Goal: Task Accomplishment & Management: Use online tool/utility

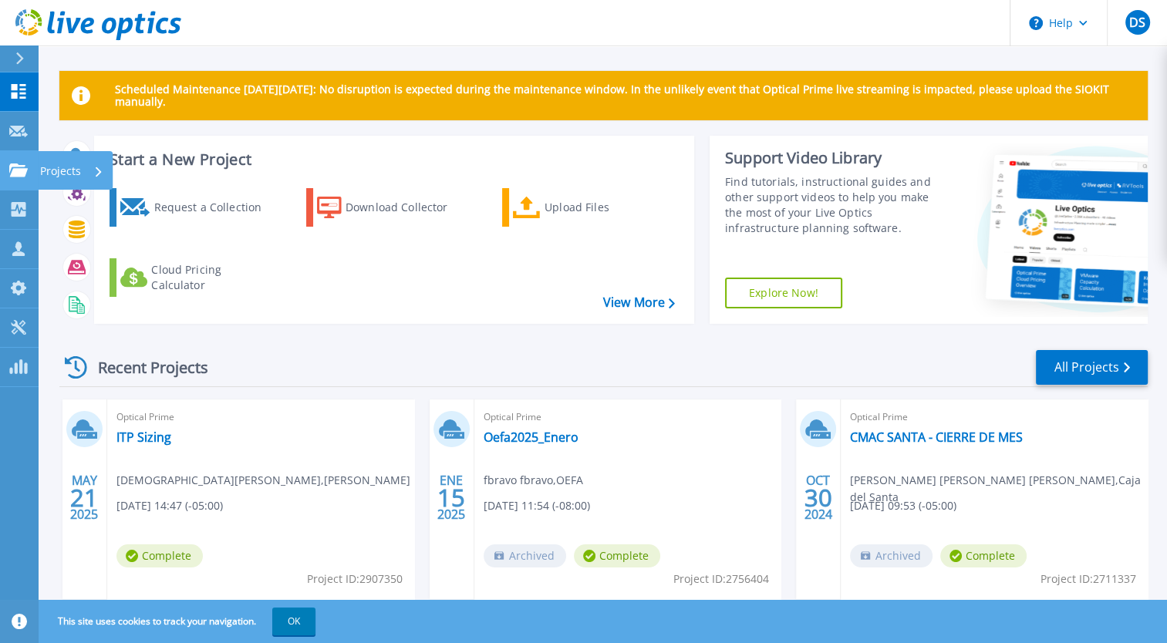
click at [15, 167] on icon at bounding box center [18, 169] width 19 height 13
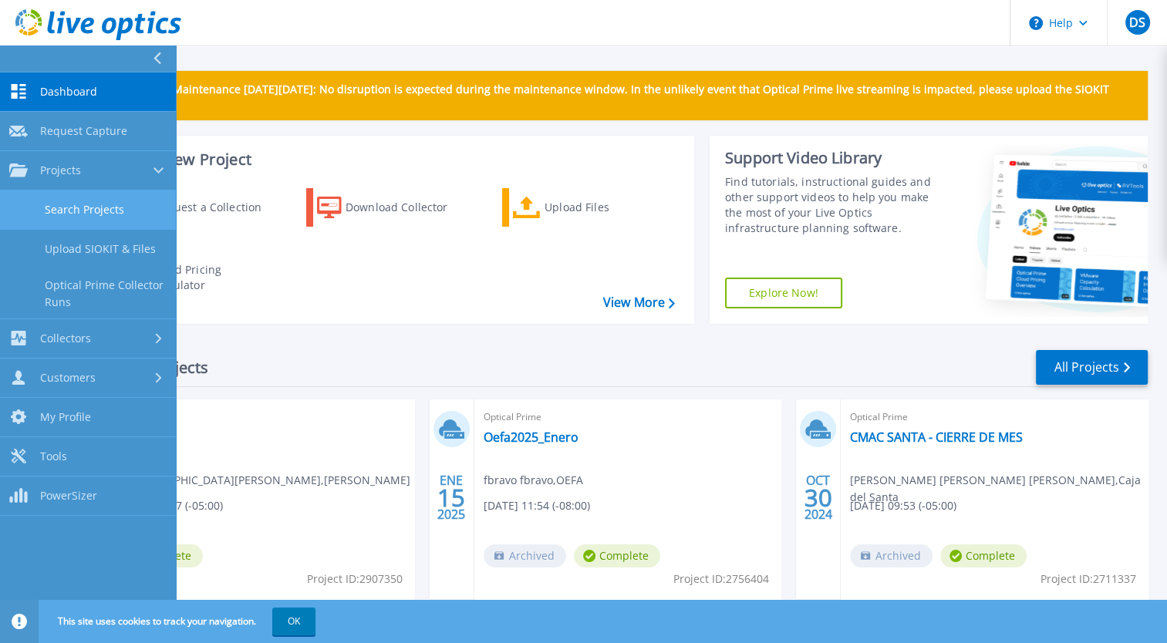
click at [96, 204] on link "Search Projects" at bounding box center [88, 209] width 176 height 39
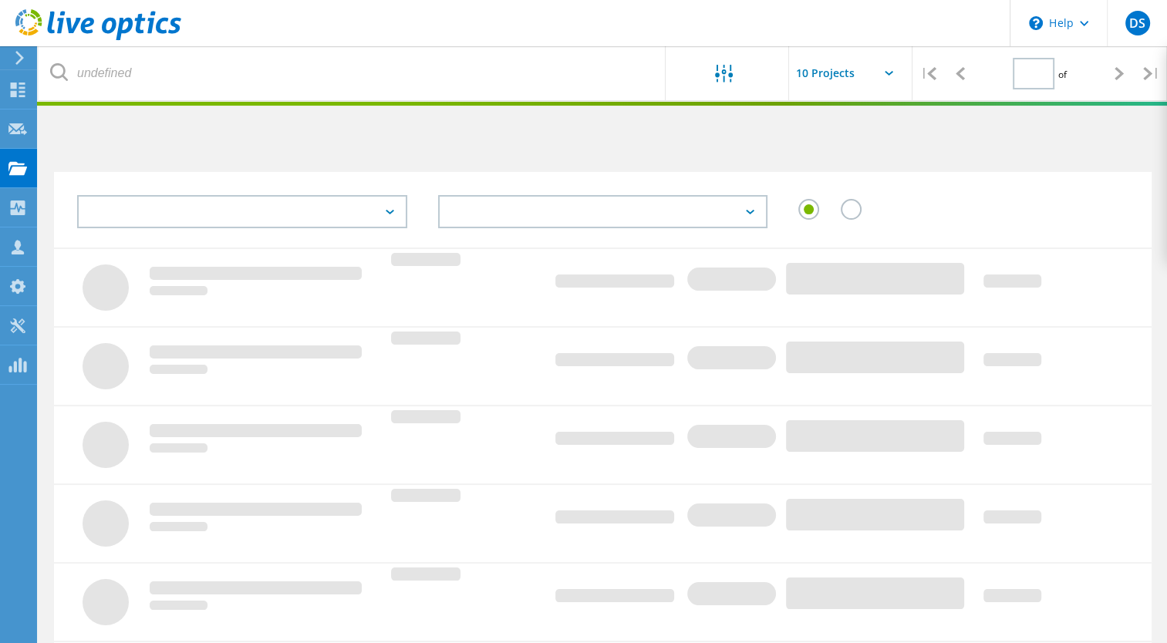
type input "1"
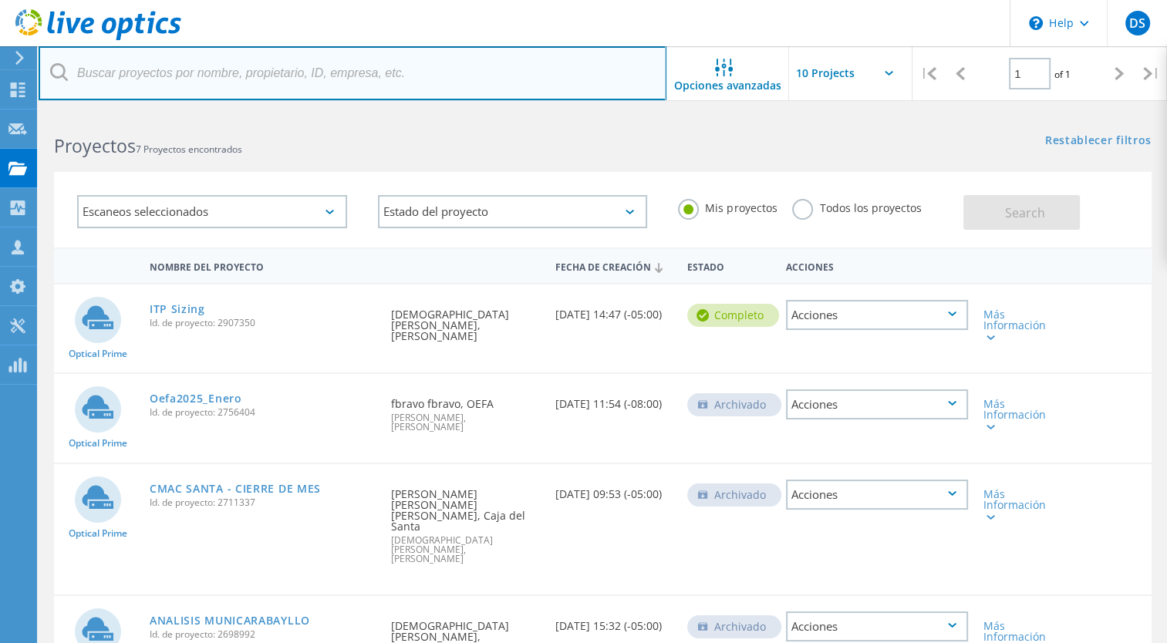
click at [330, 74] on input "text" at bounding box center [353, 73] width 628 height 54
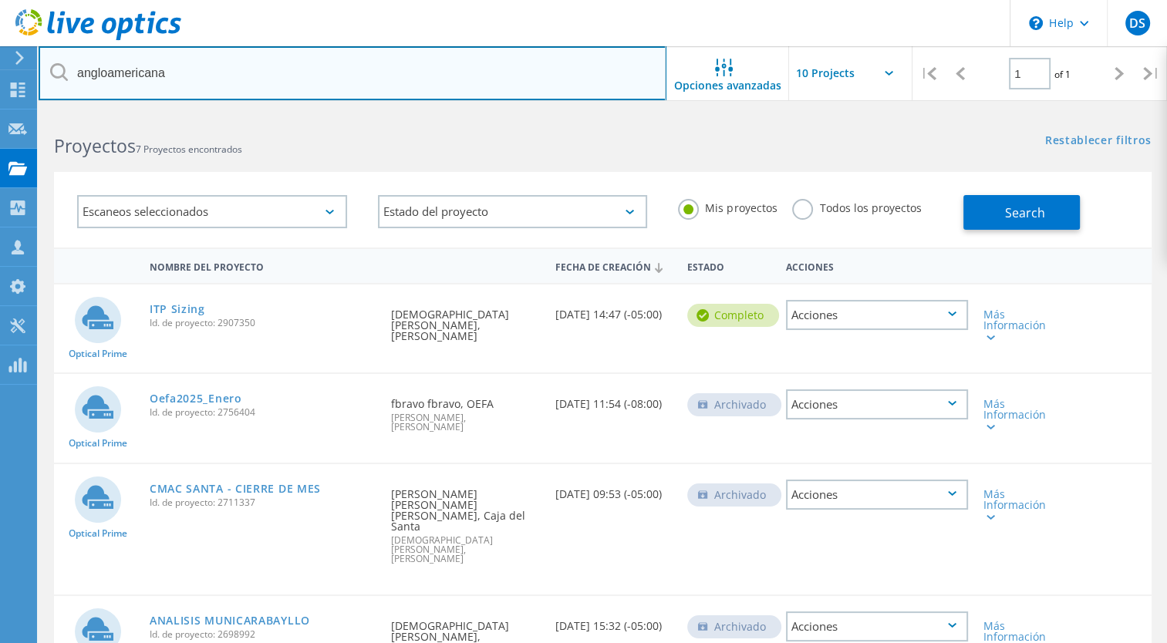
type input "angloamericana"
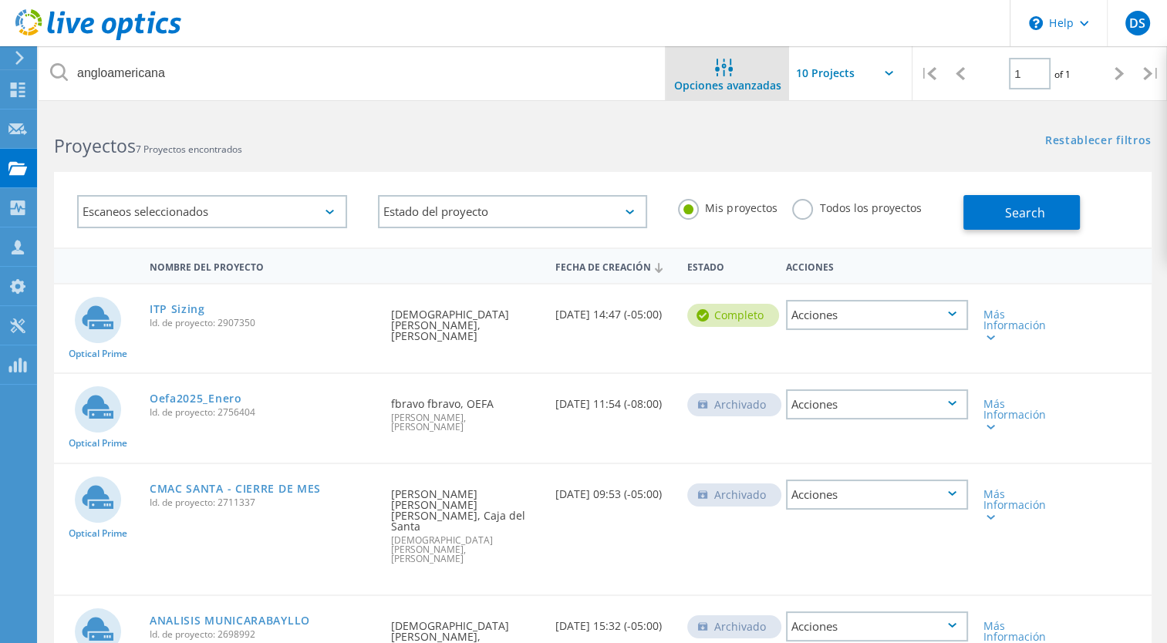
click at [689, 97] on div "Opciones avanzadas" at bounding box center [726, 73] width 123 height 54
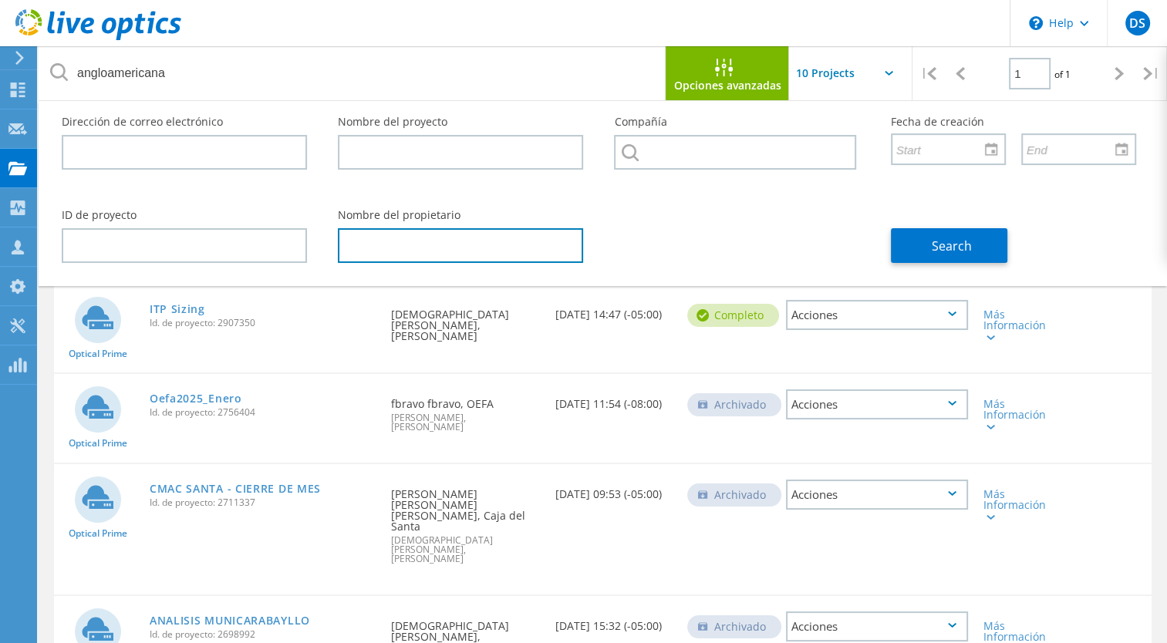
click at [382, 244] on input "text" at bounding box center [460, 245] width 245 height 35
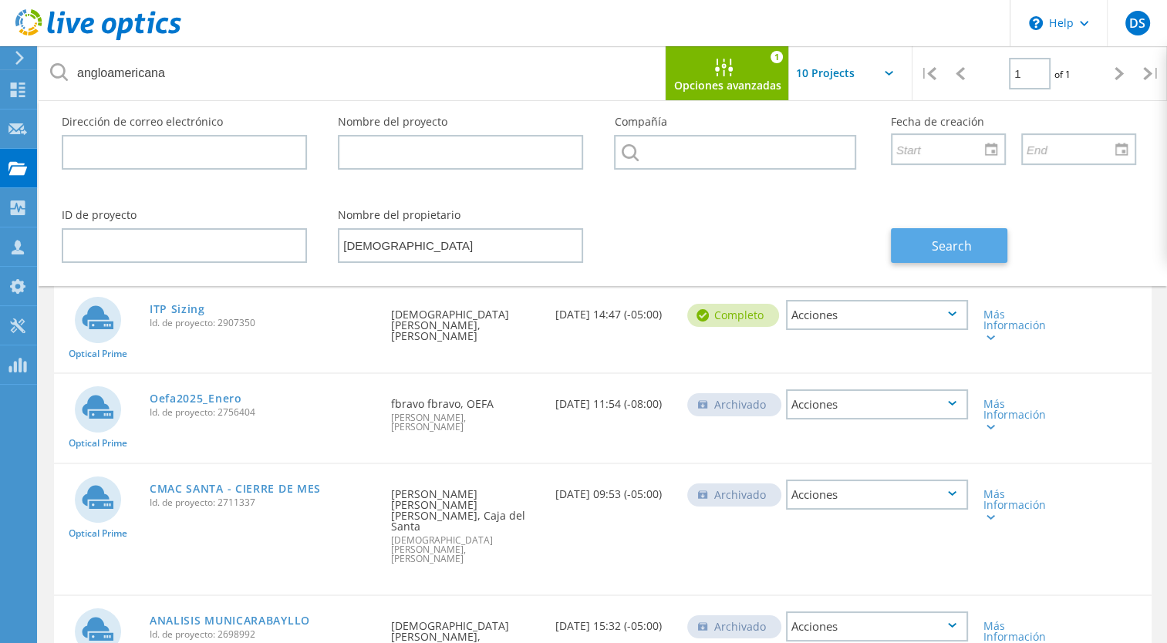
click at [913, 248] on button "Search" at bounding box center [949, 245] width 116 height 35
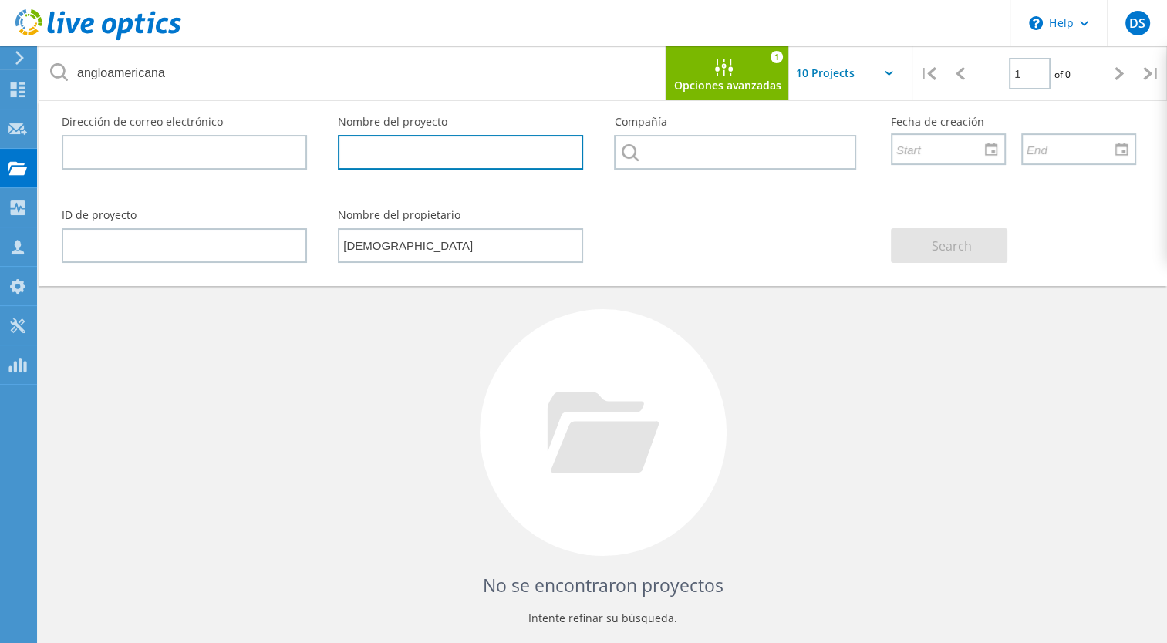
click at [382, 159] on input "text" at bounding box center [460, 152] width 245 height 35
click at [858, 72] on input "text" at bounding box center [866, 73] width 154 height 54
click at [822, 351] on div "No se encontraron proyectos Intente refinar su búsqueda." at bounding box center [602, 447] width 1097 height 399
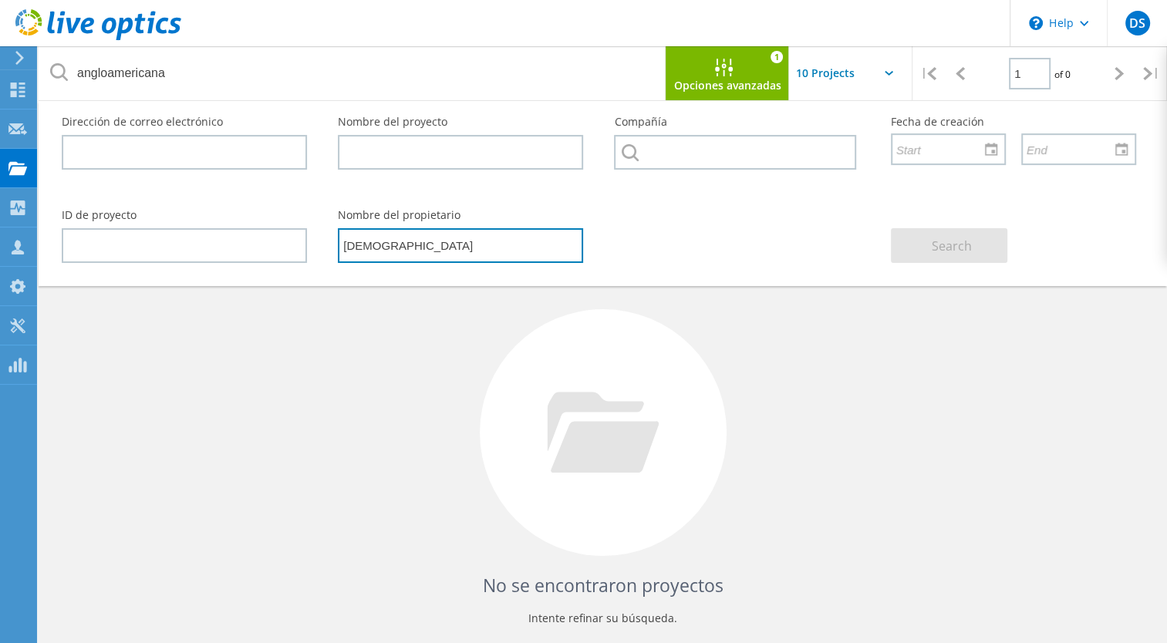
click at [400, 245] on input "jesus" at bounding box center [460, 245] width 245 height 35
type input "jesus calle"
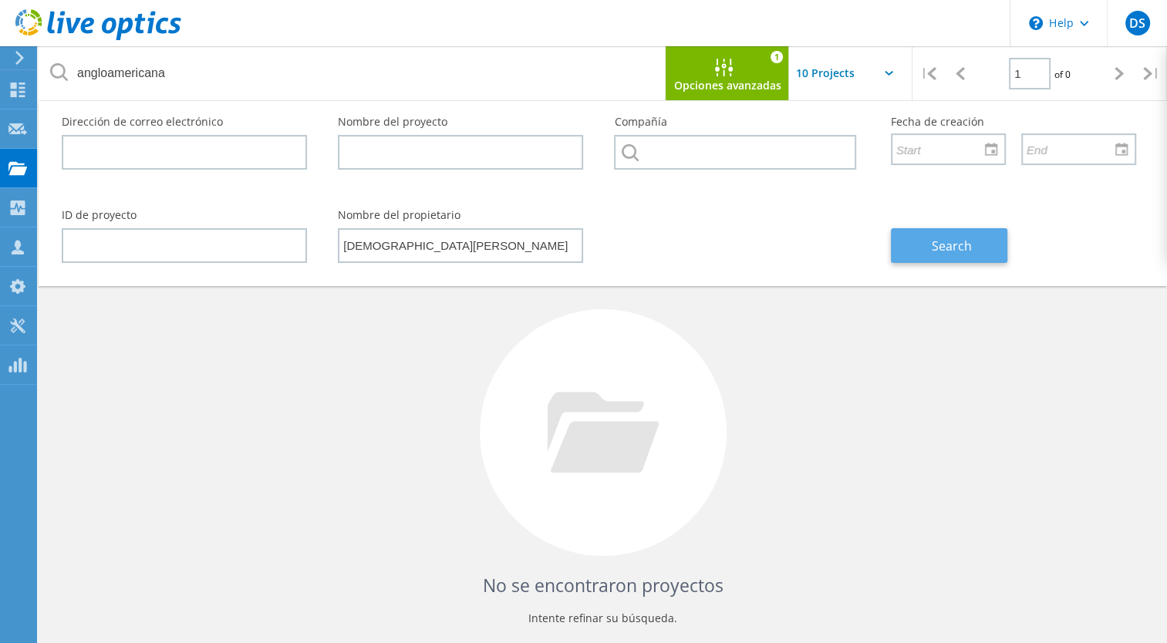
click at [925, 254] on button "Search" at bounding box center [949, 245] width 116 height 35
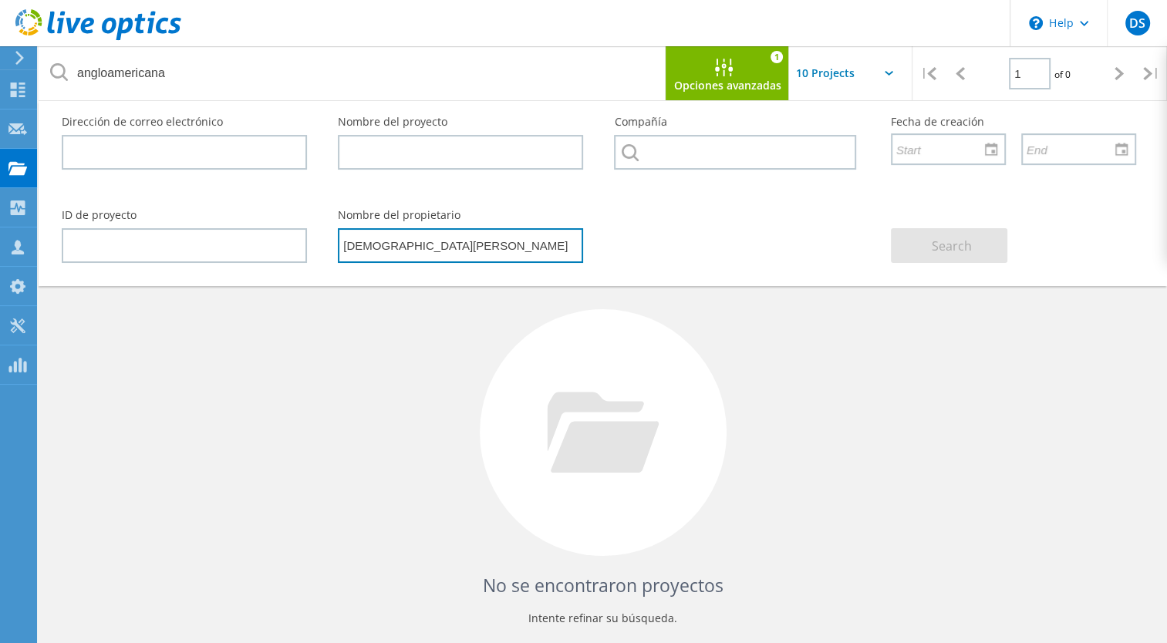
click at [423, 245] on input "jesus calle" at bounding box center [460, 245] width 245 height 35
drag, startPoint x: 423, startPoint y: 245, endPoint x: 257, endPoint y: 250, distance: 165.9
click at [257, 250] on div "ID de proyecto Nombre del propietario jesus calle Search" at bounding box center [598, 236] width 1105 height 84
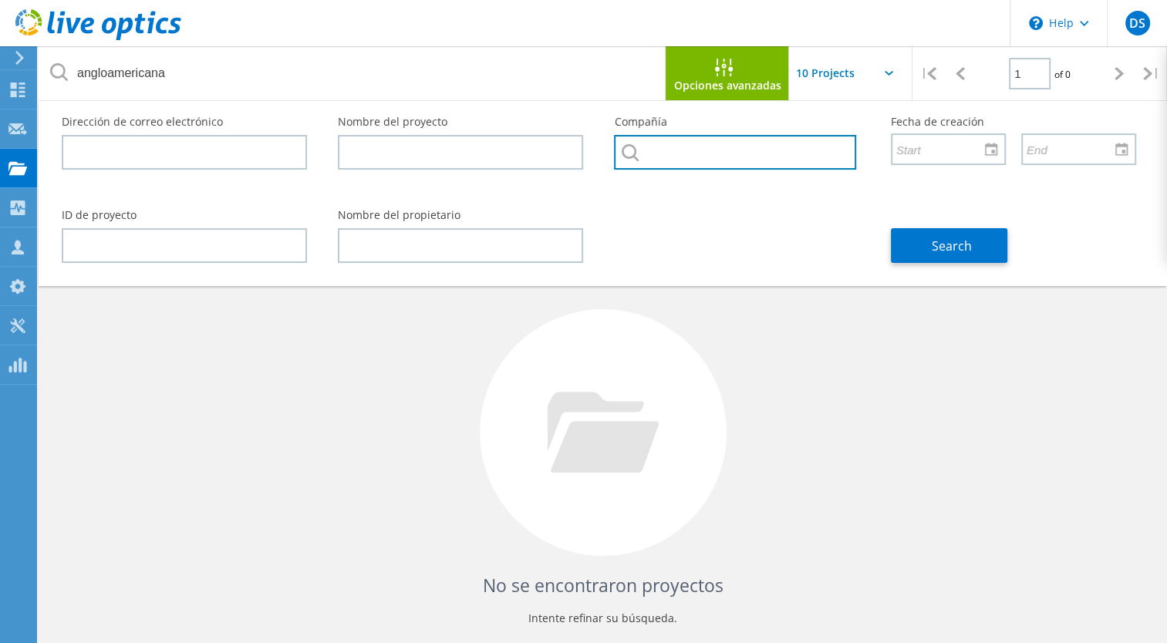
click at [698, 162] on input "text" at bounding box center [734, 152] width 241 height 35
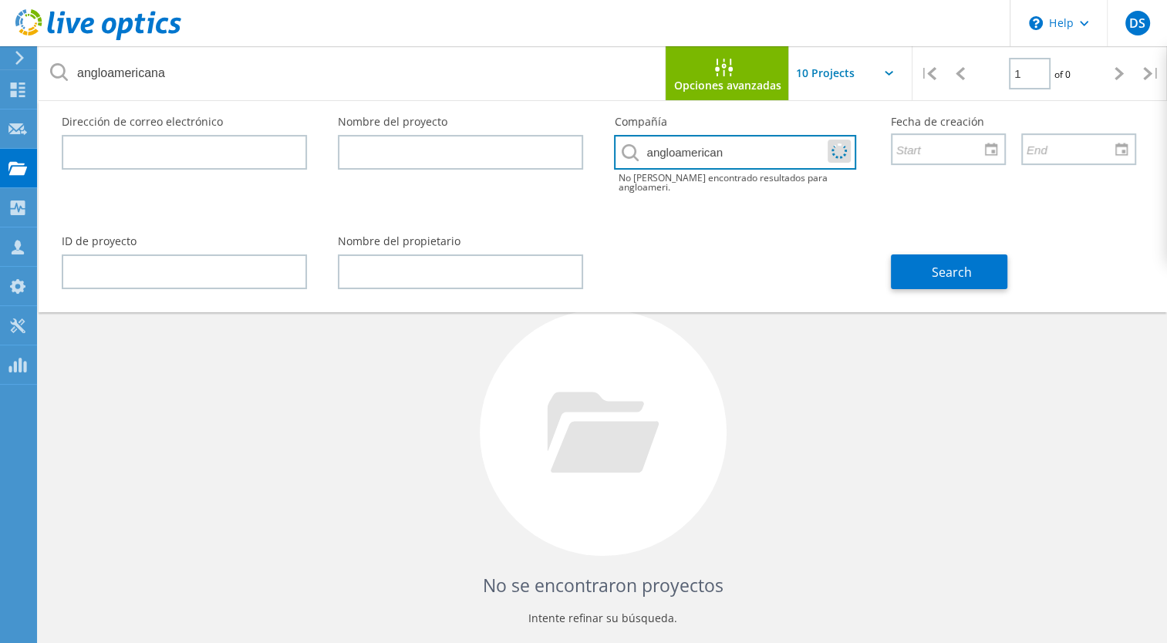
type input "angloamericana"
drag, startPoint x: 743, startPoint y: 154, endPoint x: 574, endPoint y: 163, distance: 169.1
click at [574, 163] on div "Dirección de correo electrónico Nombre del proyecto Compañía angloamericana No …" at bounding box center [598, 161] width 1105 height 120
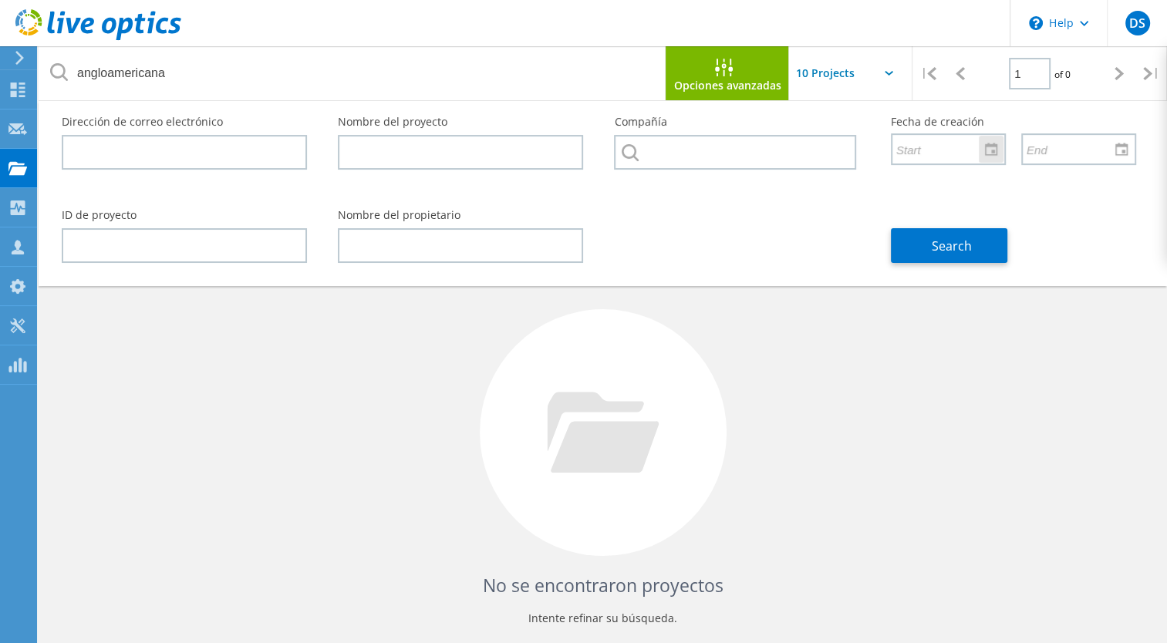
click at [940, 159] on input "text" at bounding box center [942, 148] width 101 height 29
click at [990, 153] on div at bounding box center [991, 149] width 25 height 27
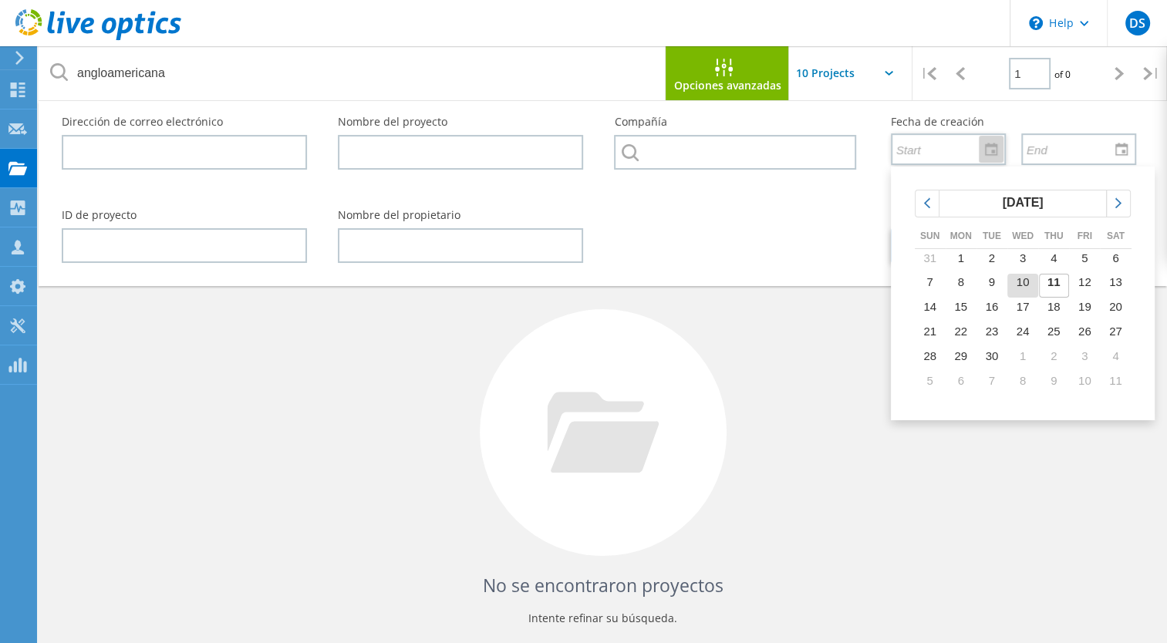
click at [1031, 290] on td "10" at bounding box center [1022, 286] width 31 height 25
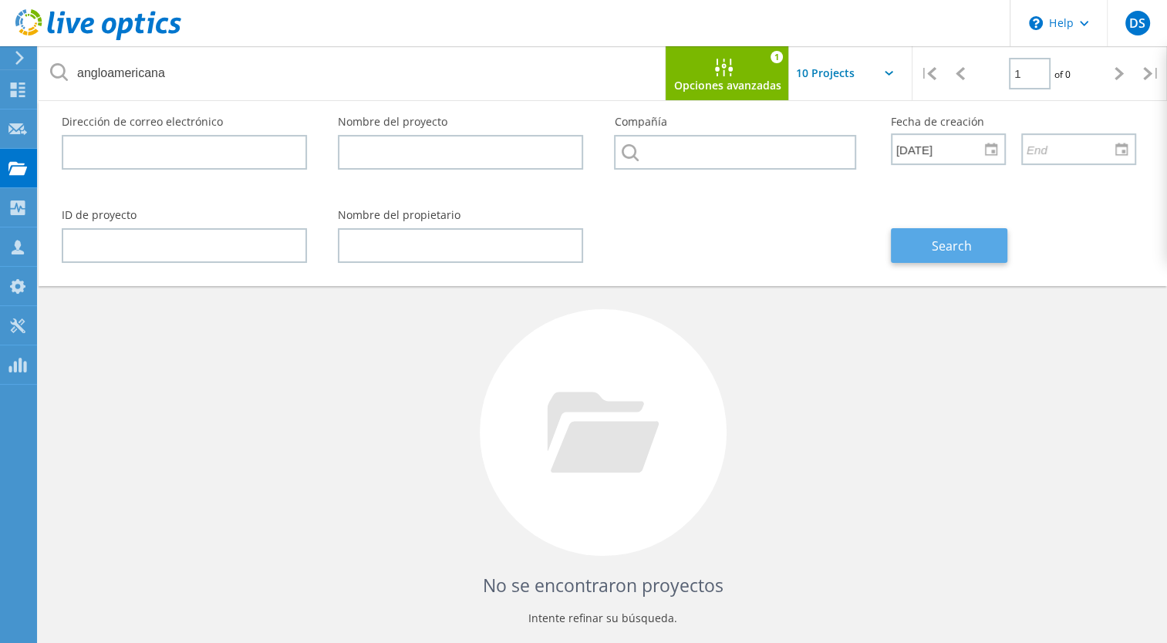
click at [947, 245] on span "Search" at bounding box center [952, 246] width 40 height 17
click at [931, 143] on input "9/10/2025" at bounding box center [942, 148] width 101 height 29
click at [982, 149] on div at bounding box center [991, 149] width 25 height 27
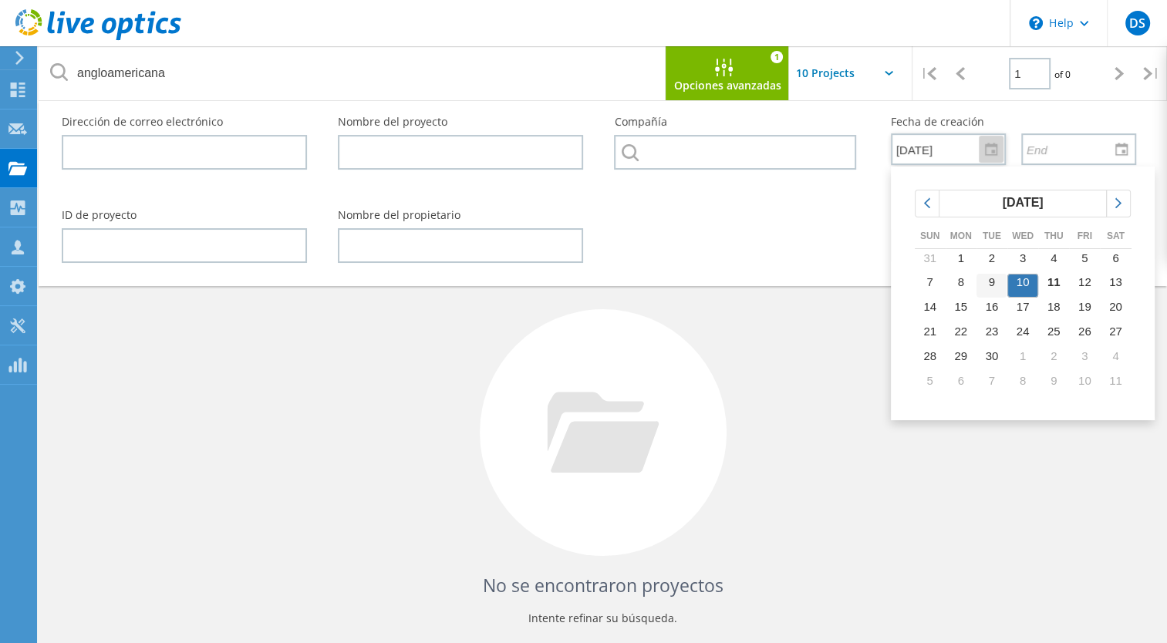
click at [984, 287] on td "9" at bounding box center [991, 286] width 31 height 25
type input "9/9/2025"
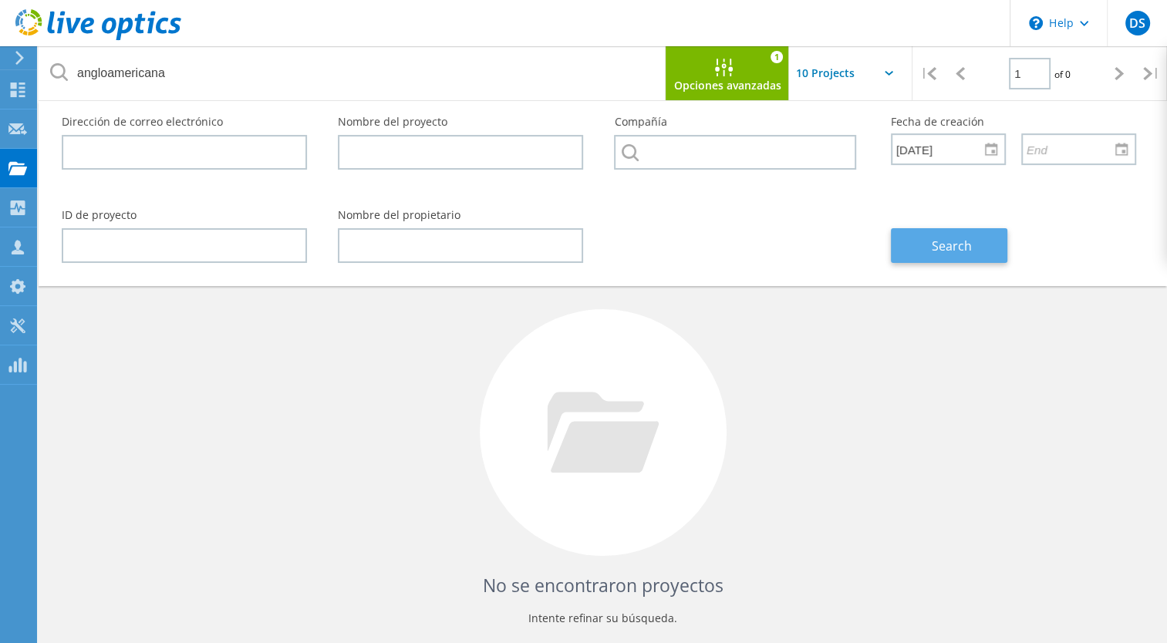
click at [932, 242] on span "Search" at bounding box center [952, 246] width 40 height 17
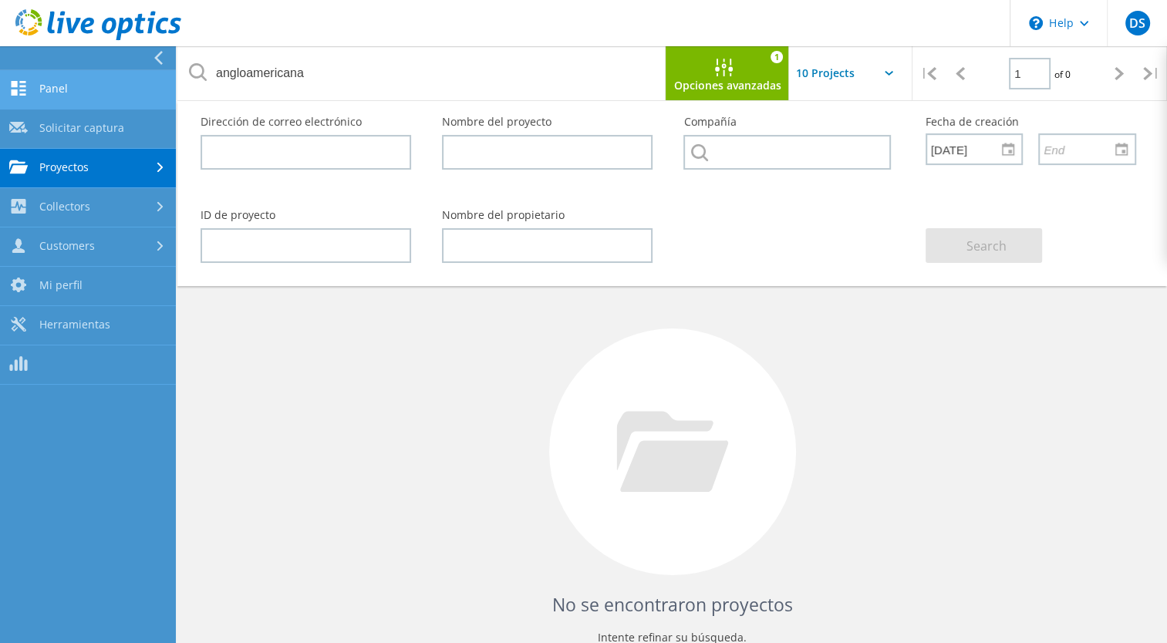
click at [56, 96] on link "Panel" at bounding box center [88, 89] width 176 height 39
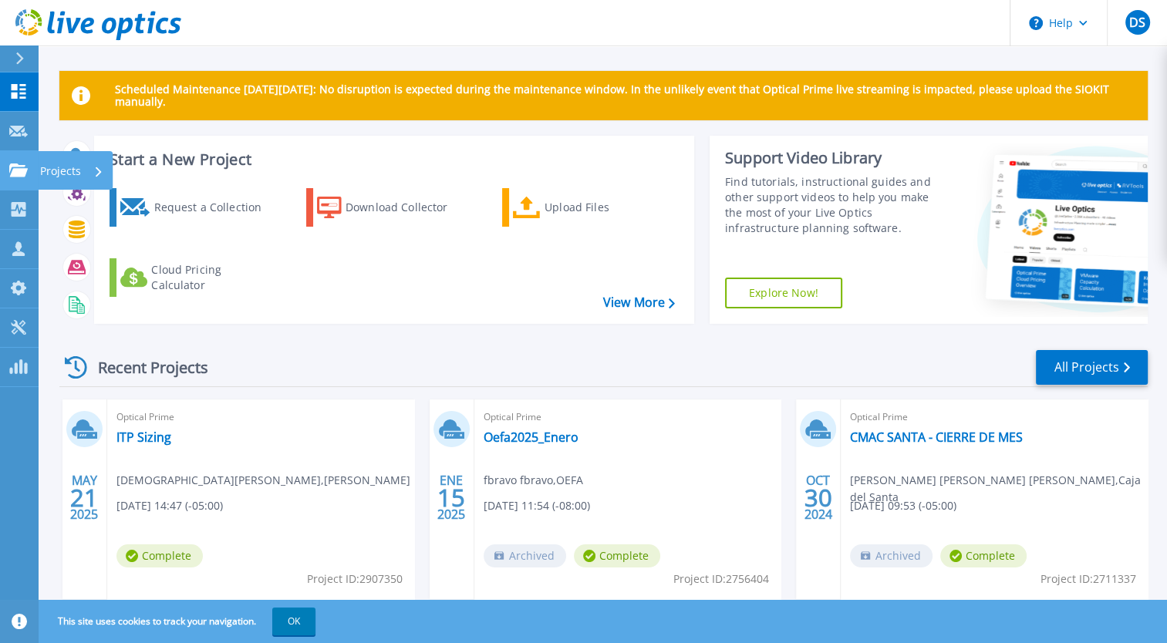
click at [22, 177] on link "Projects Projects" at bounding box center [19, 170] width 39 height 39
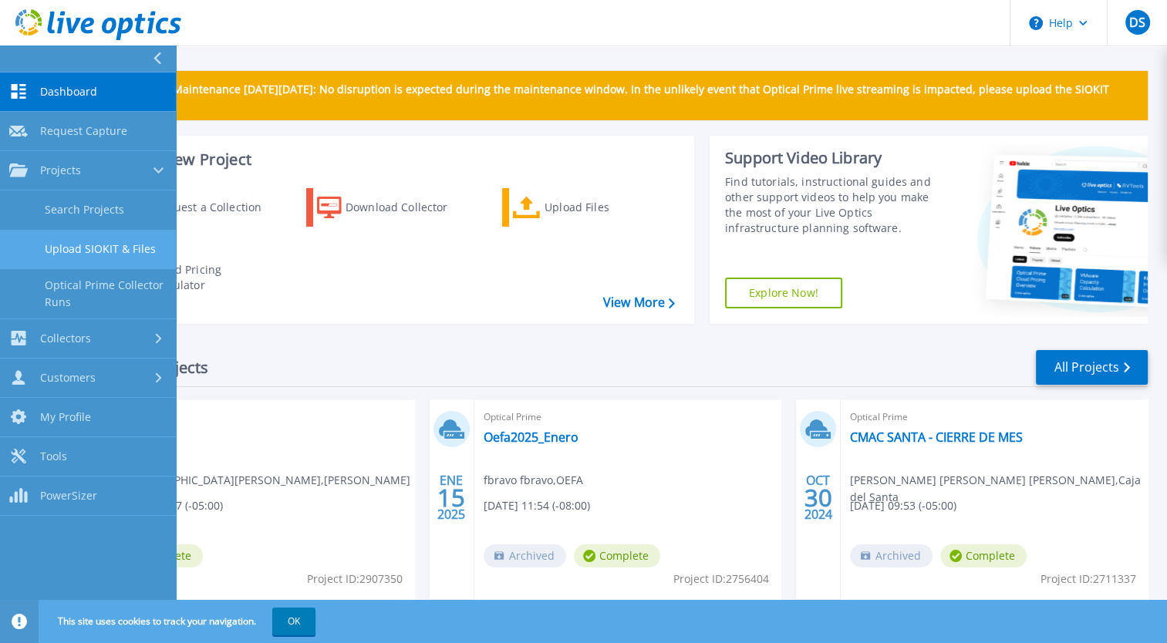
click at [129, 245] on link "Upload SIOKIT & Files" at bounding box center [88, 249] width 176 height 39
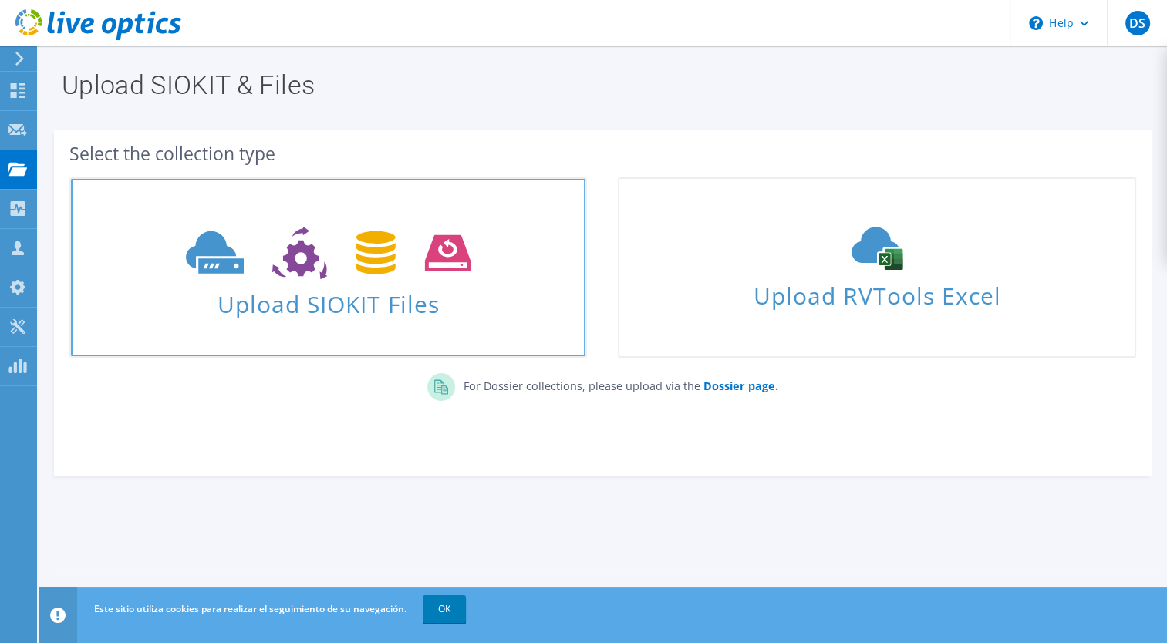
click at [390, 288] on span "Upload SIOKIT Files" at bounding box center [328, 299] width 514 height 33
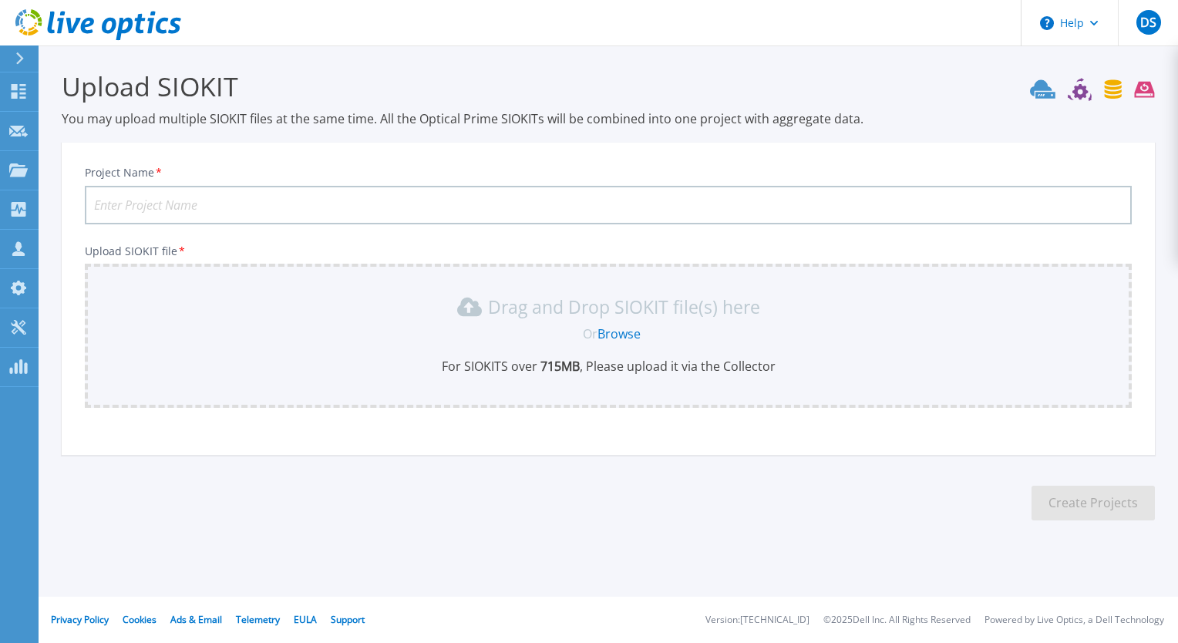
click at [245, 206] on input "Project Name *" at bounding box center [608, 205] width 1047 height 39
click at [611, 338] on link "Browse" at bounding box center [619, 333] width 43 height 17
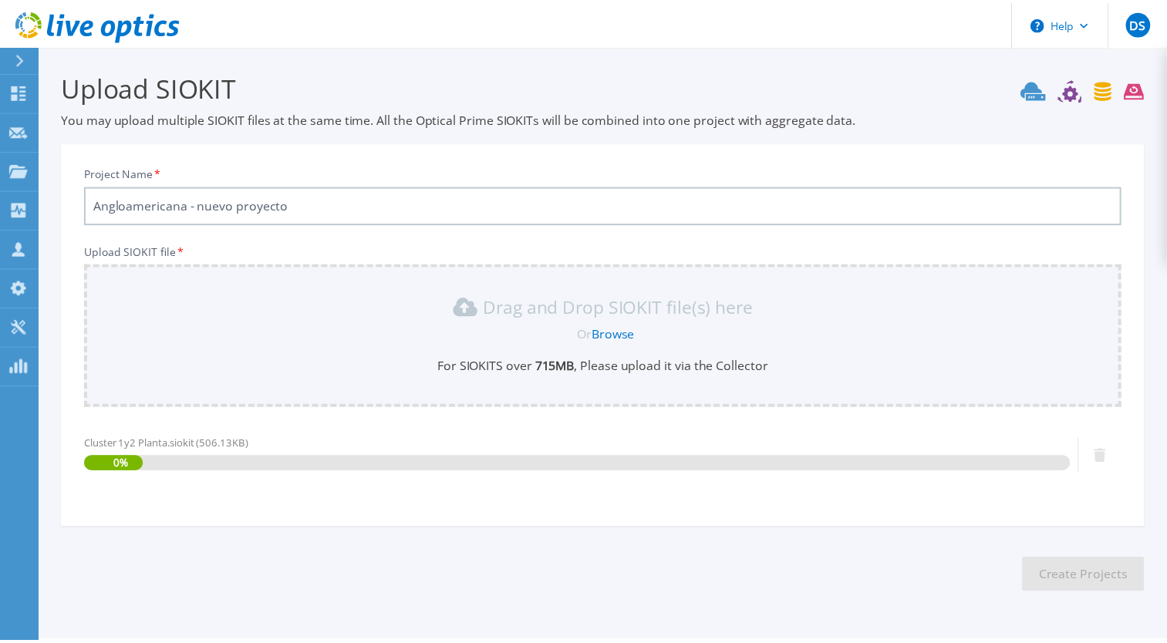
scroll to position [43, 0]
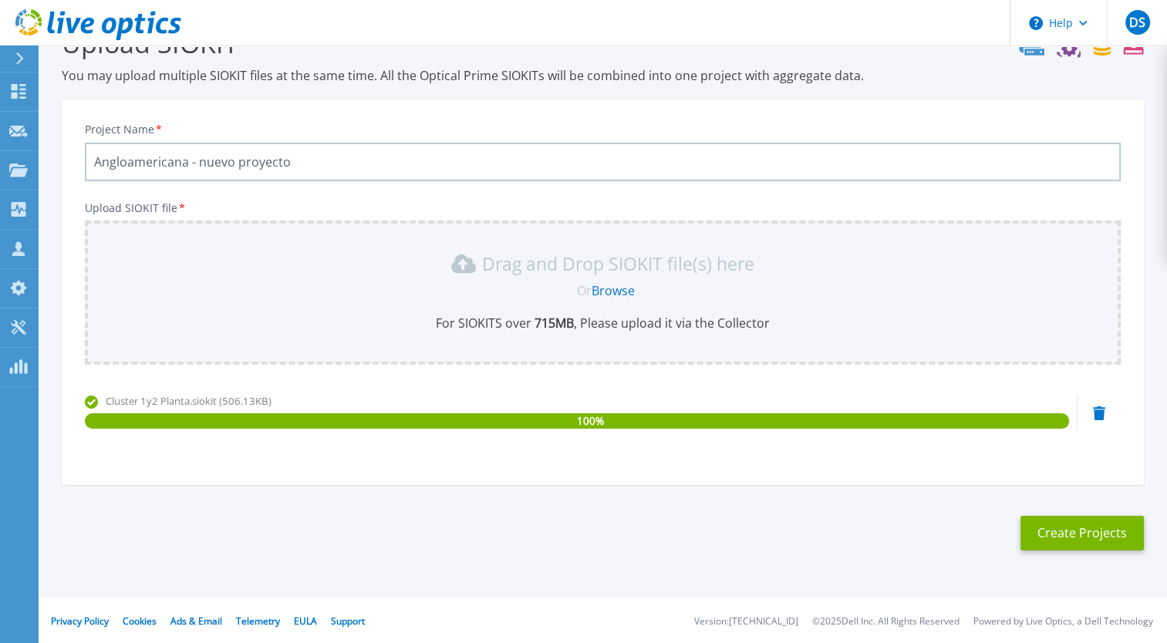
click at [317, 156] on input "Angloamericana - nuevo proyecto" at bounding box center [603, 162] width 1036 height 39
type input "Angloamericana - Proyecto 09-2025"
click at [1060, 531] on button "Create Projects" at bounding box center [1081, 533] width 123 height 35
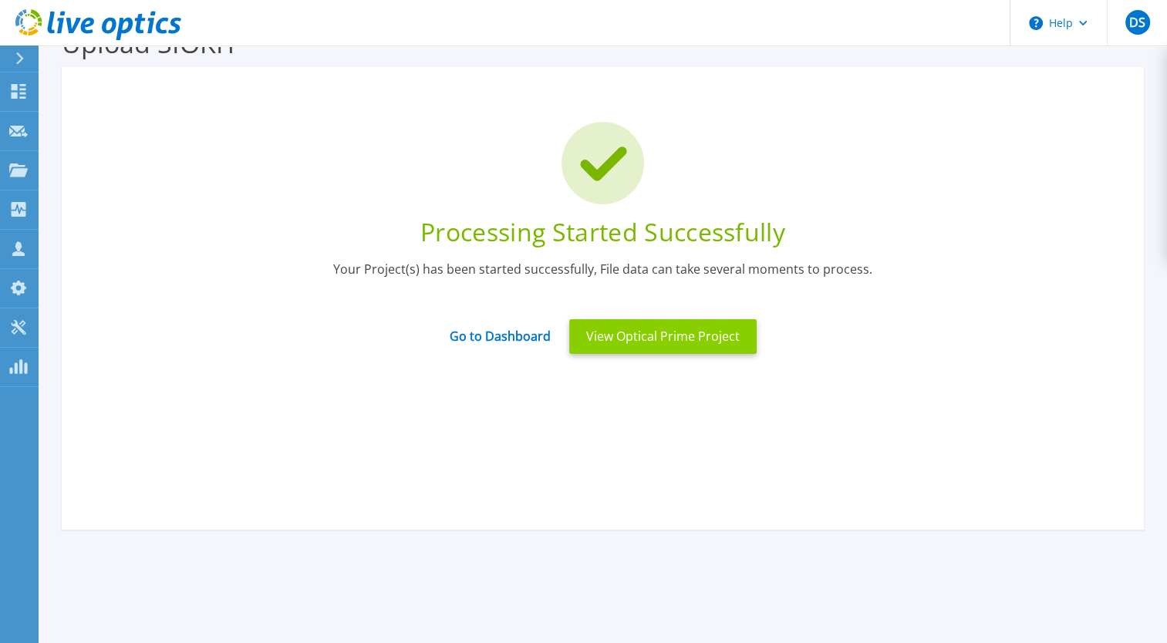
click at [653, 342] on button "View Optical Prime Project" at bounding box center [662, 336] width 187 height 35
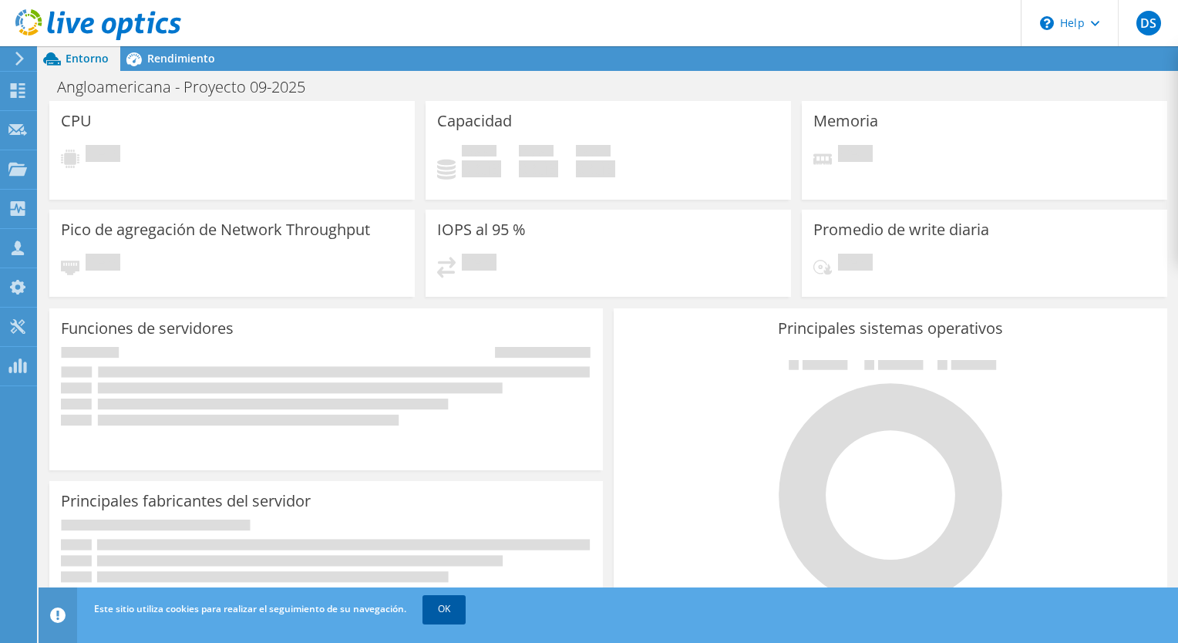
click at [450, 615] on link "OK" at bounding box center [444, 609] width 43 height 28
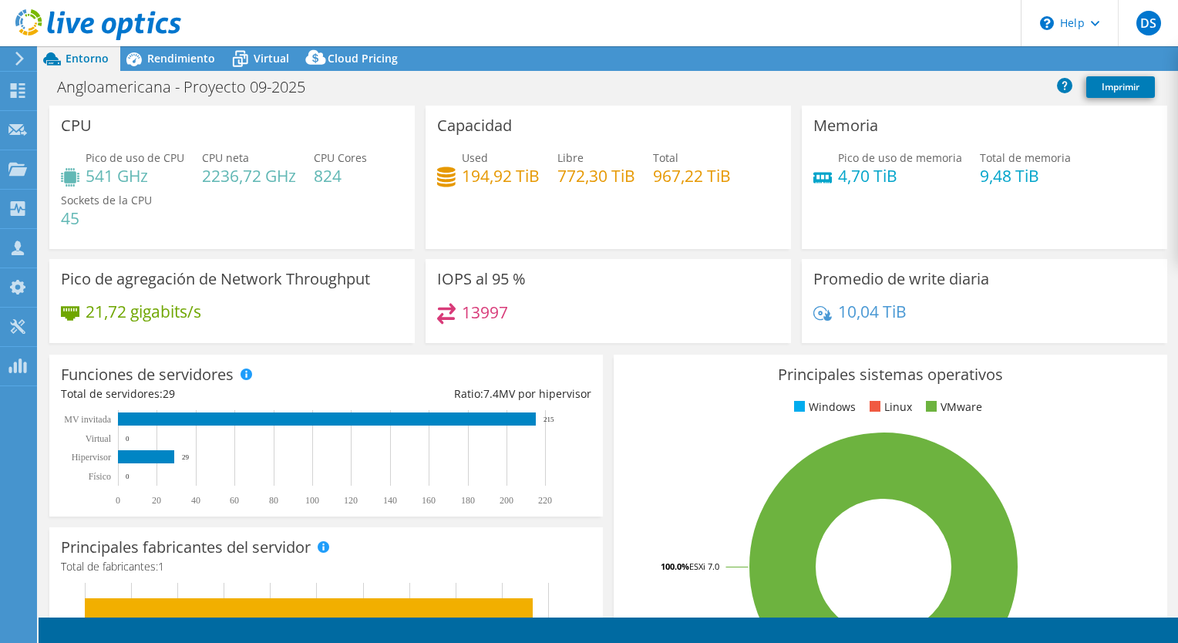
select select "USD"
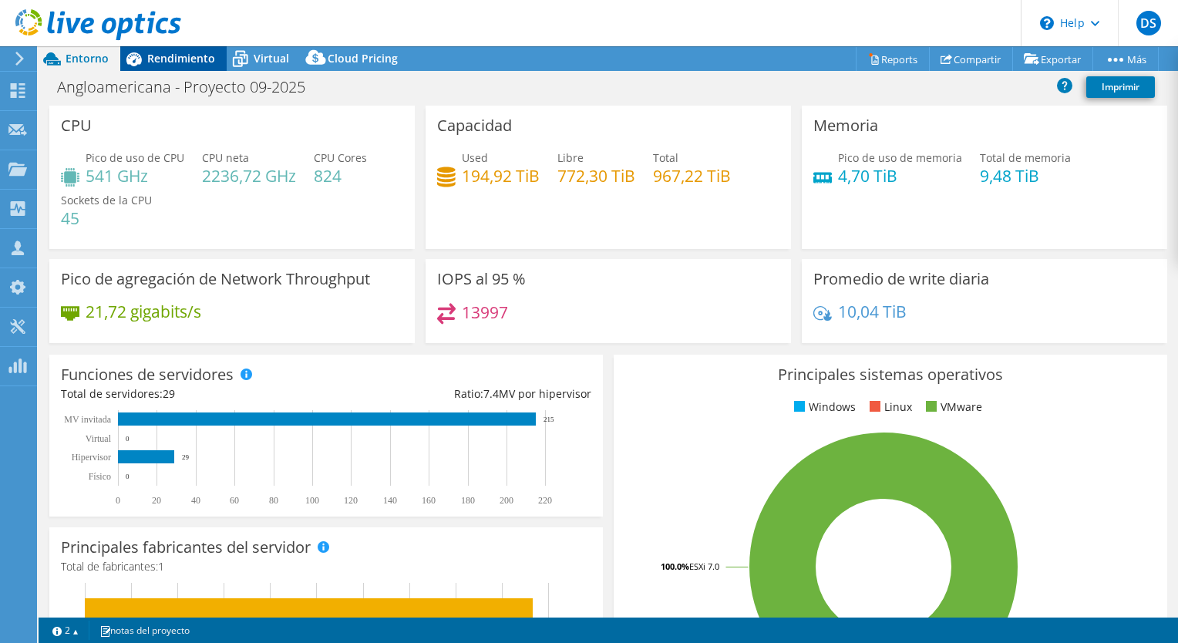
click at [177, 63] on span "Rendimiento" at bounding box center [181, 58] width 68 height 15
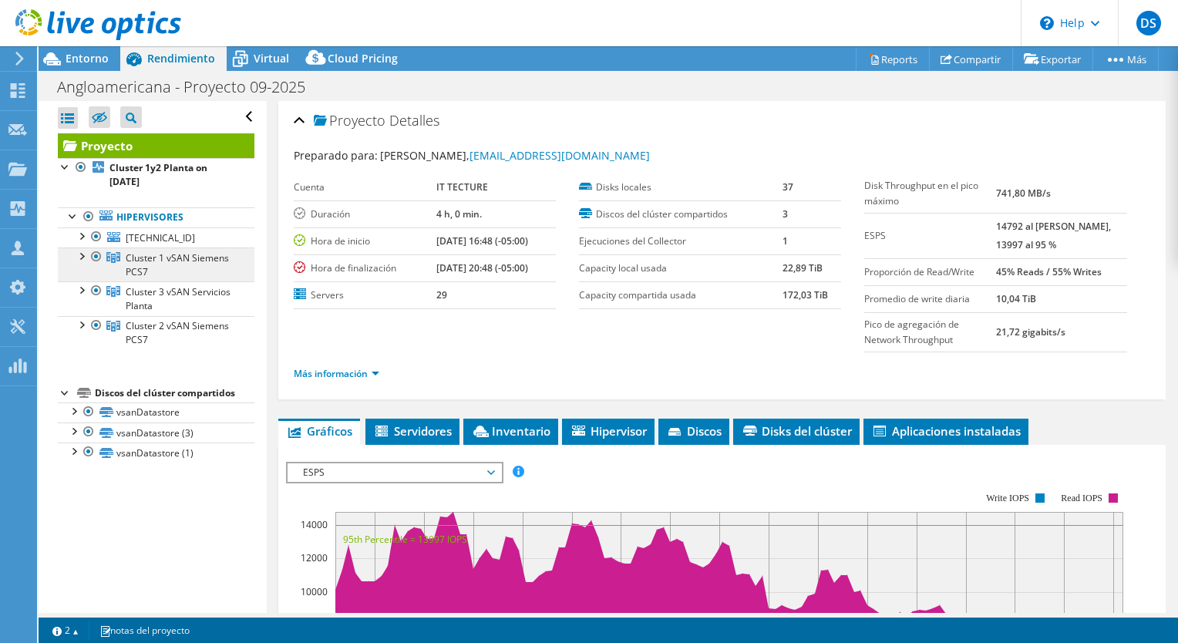
click at [163, 256] on span "Cluster 1 vSAN Siemens PCS7" at bounding box center [177, 264] width 103 height 27
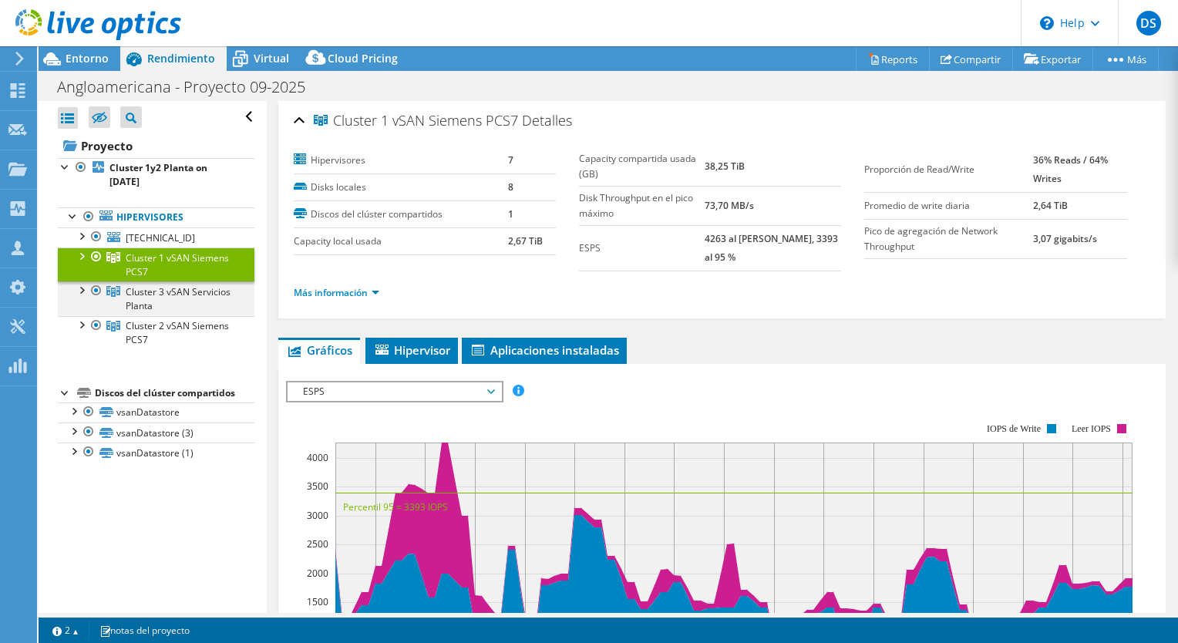
click at [99, 293] on div at bounding box center [96, 290] width 15 height 19
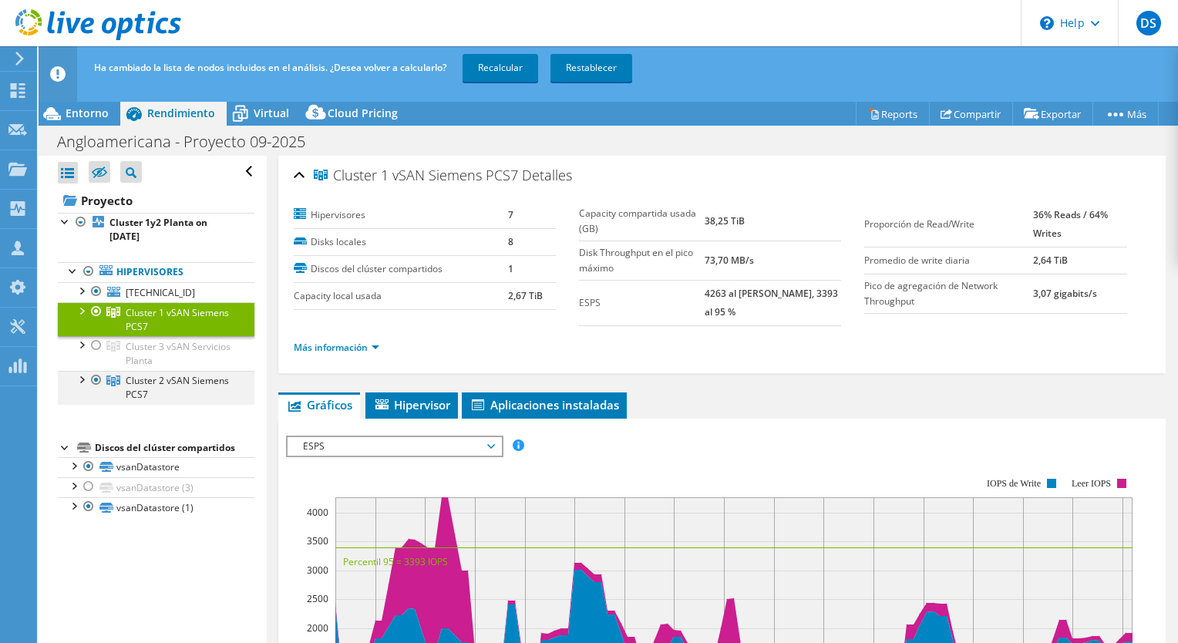
click at [96, 376] on div at bounding box center [96, 380] width 15 height 19
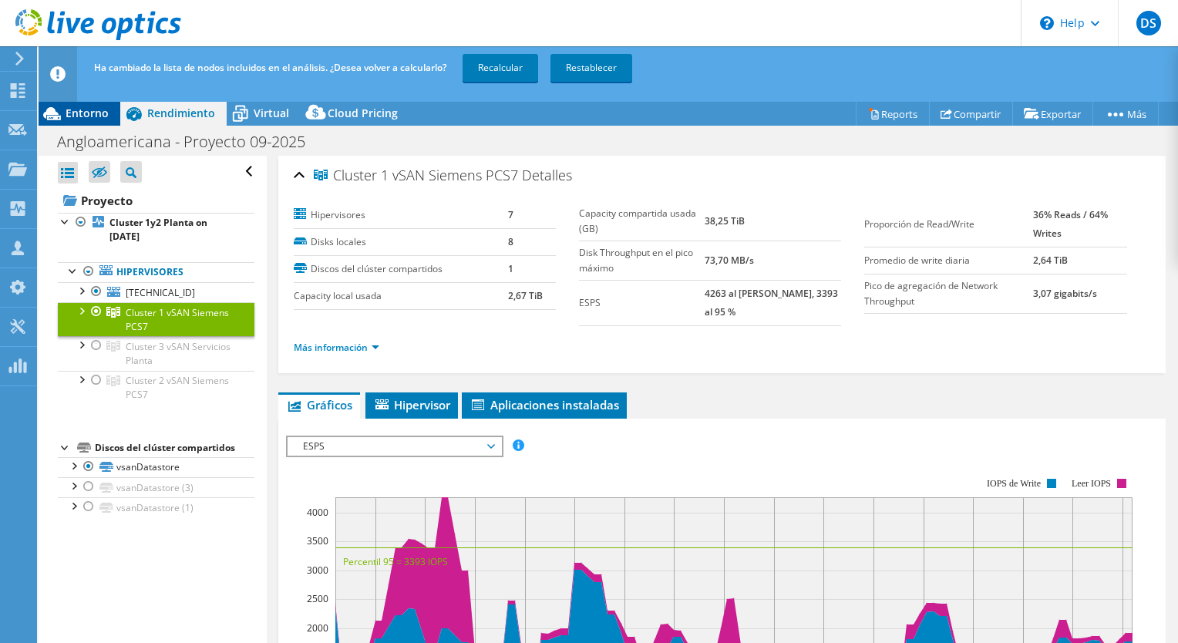
click at [84, 115] on span "Entorno" at bounding box center [87, 113] width 43 height 15
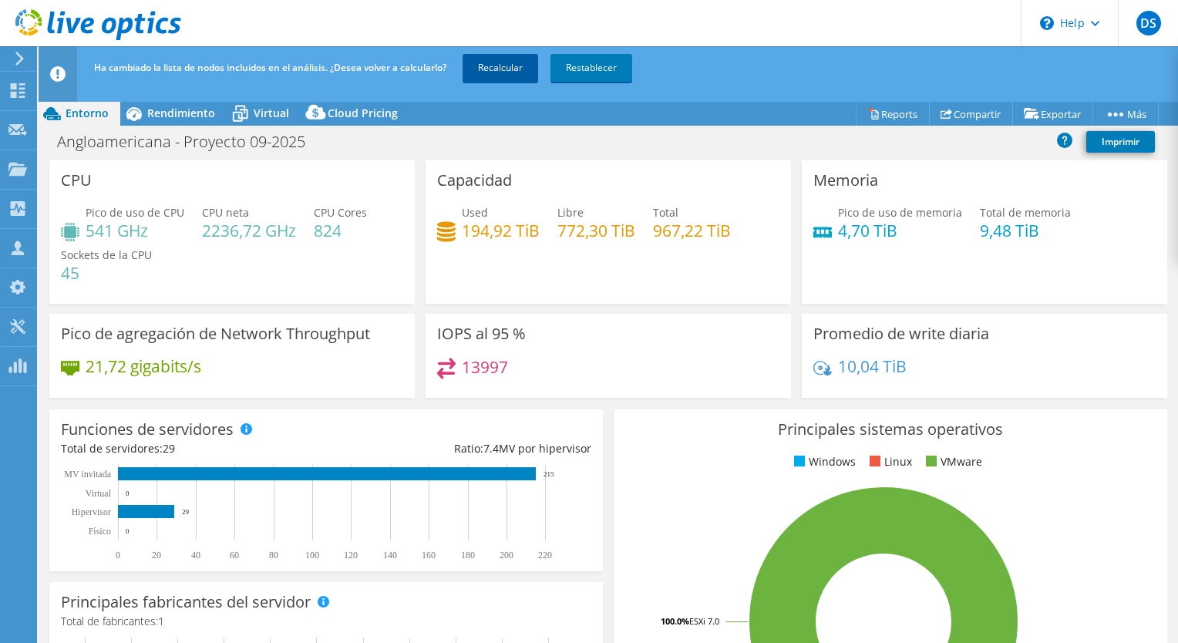
click at [507, 78] on link "Recalcular" at bounding box center [501, 68] width 76 height 28
